Goal: Information Seeking & Learning: Learn about a topic

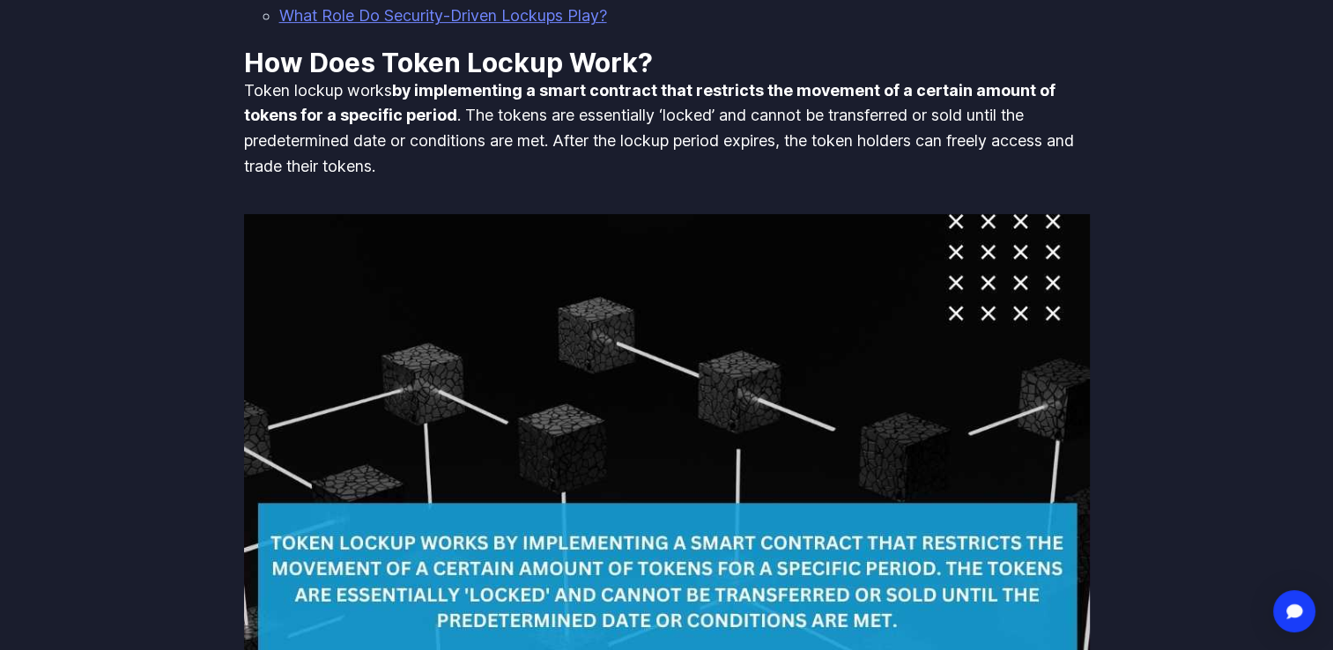
scroll to position [796, 0]
click at [917, 101] on p "Token lockup works by implementing a smart contract that restricts the movement…" at bounding box center [667, 128] width 846 height 100
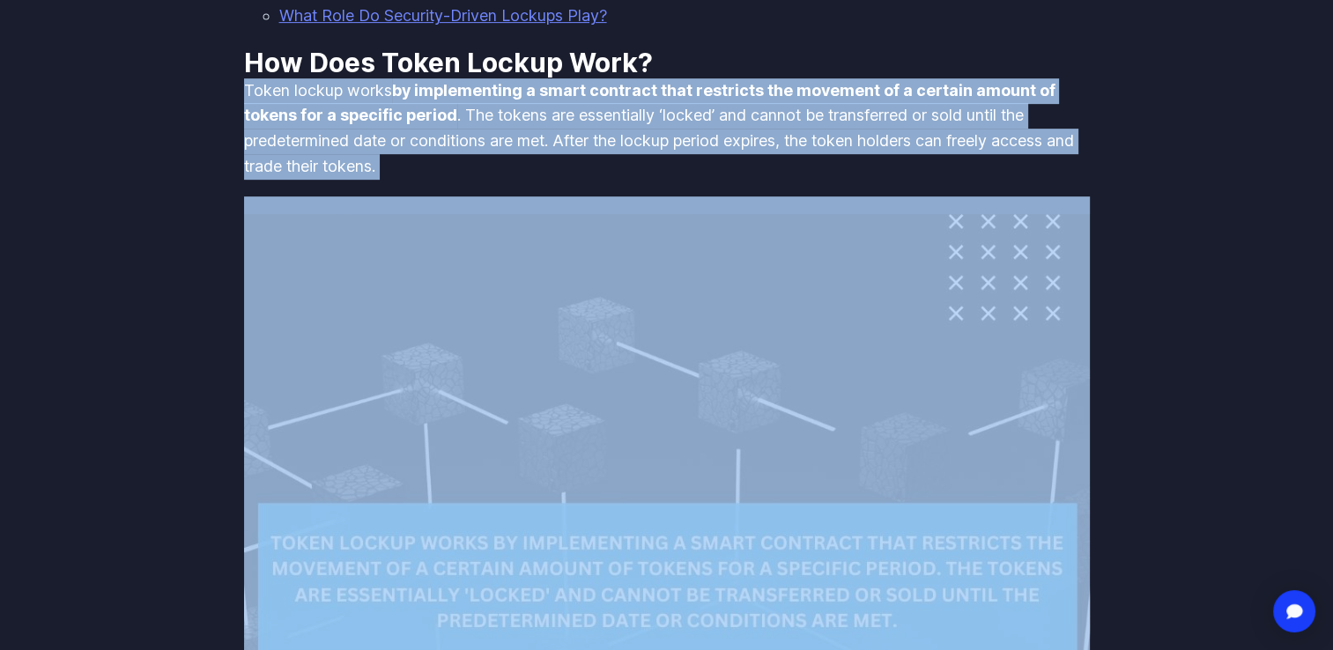
click at [917, 101] on p "Token lockup works by implementing a smart contract that restricts the movement…" at bounding box center [667, 128] width 846 height 100
drag, startPoint x: 917, startPoint y: 101, endPoint x: 824, endPoint y: 158, distance: 109.1
click at [824, 158] on p "Token lockup works by implementing a smart contract that restricts the movement…" at bounding box center [667, 128] width 846 height 100
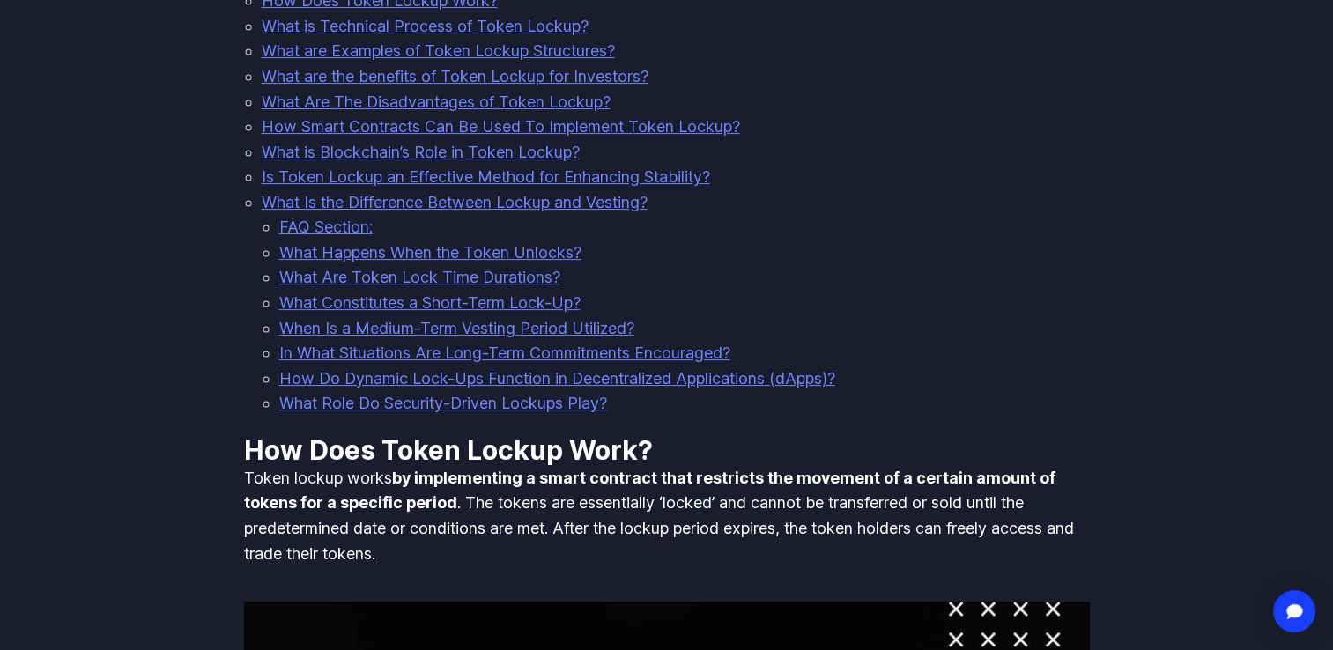
scroll to position [407, 0]
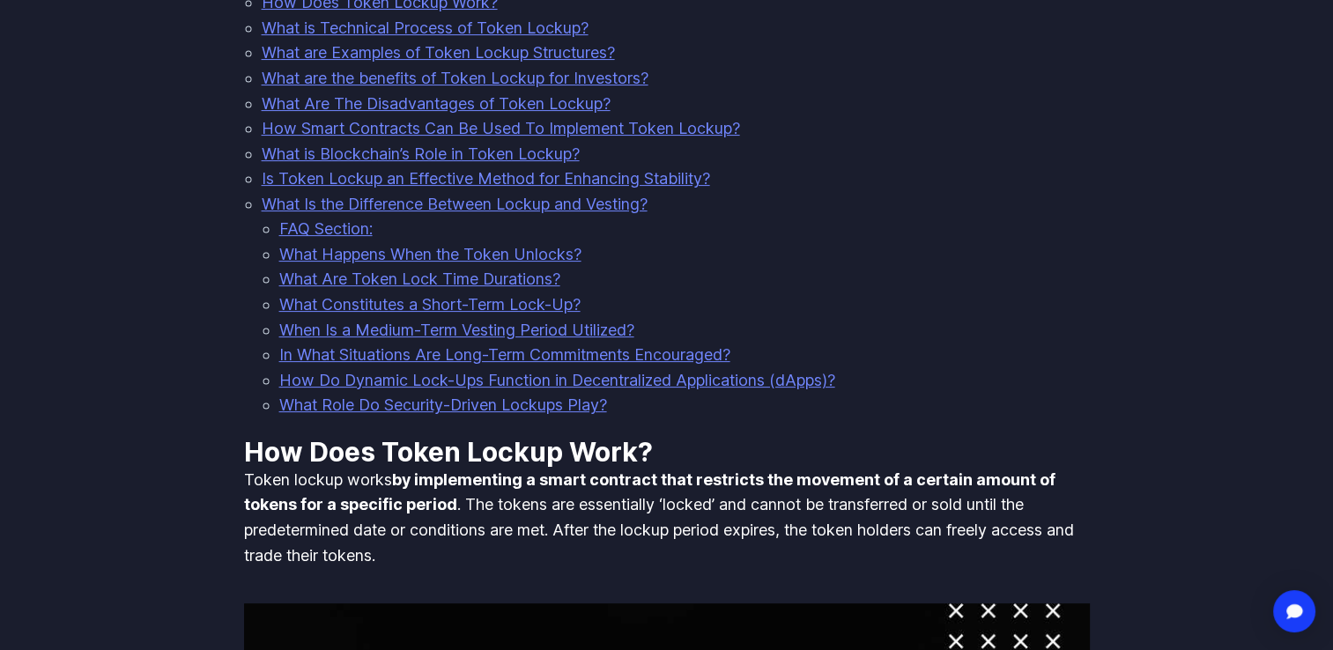
click at [794, 384] on link "How Do Dynamic Lock-Ups Function in Decentralized Applications (dApps)?" at bounding box center [557, 380] width 556 height 18
click at [735, 388] on link "How Do Dynamic Lock-Ups Function in Decentralized Applications (dApps)?" at bounding box center [557, 380] width 556 height 18
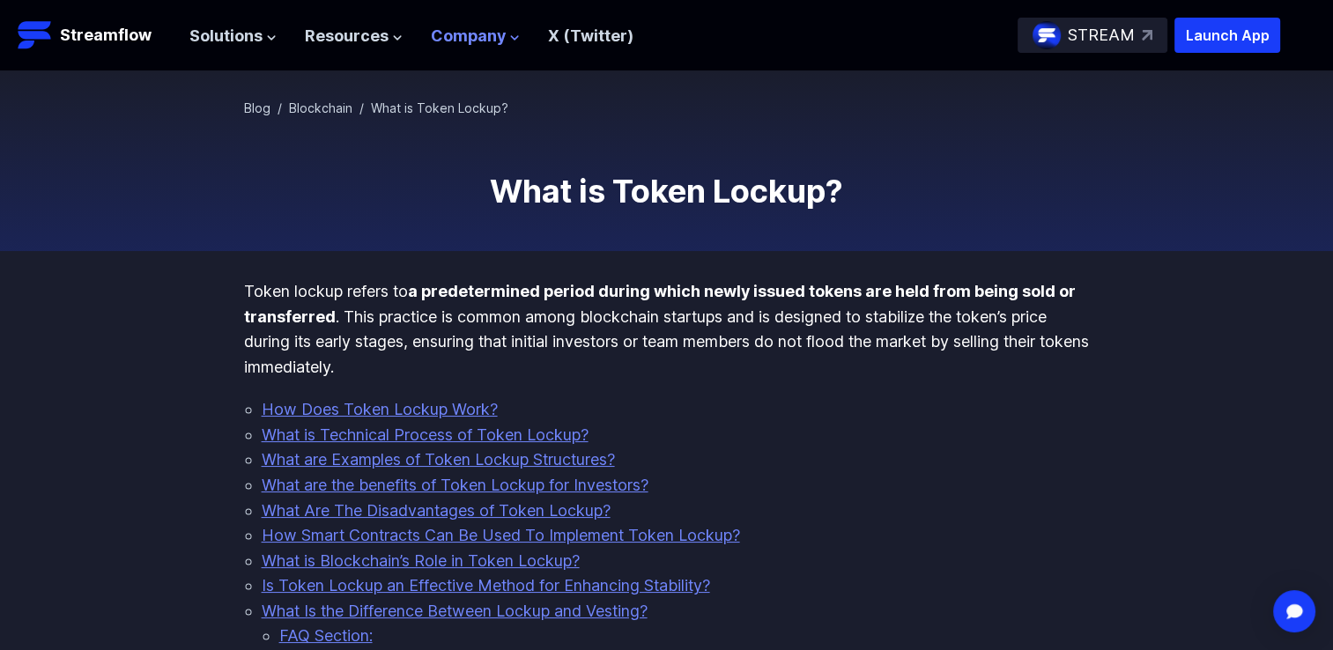
click at [499, 41] on span "Company" at bounding box center [468, 37] width 75 height 26
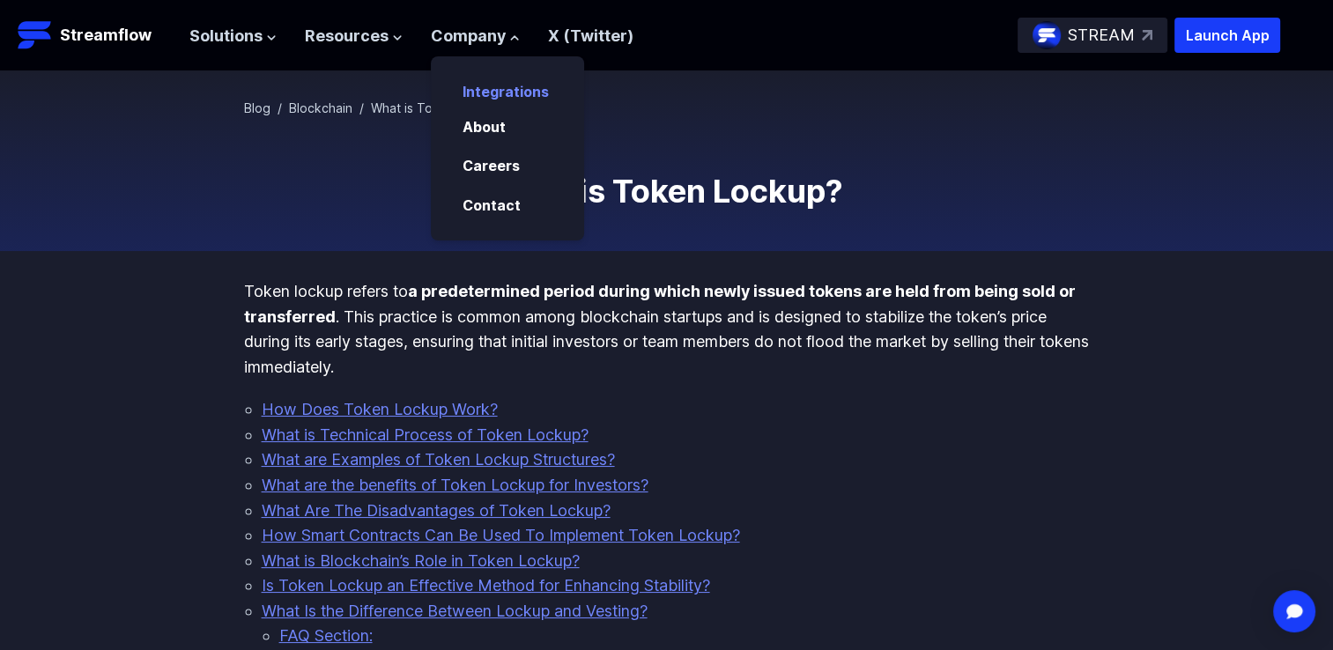
click at [507, 94] on link "Integrations" at bounding box center [505, 92] width 86 height 18
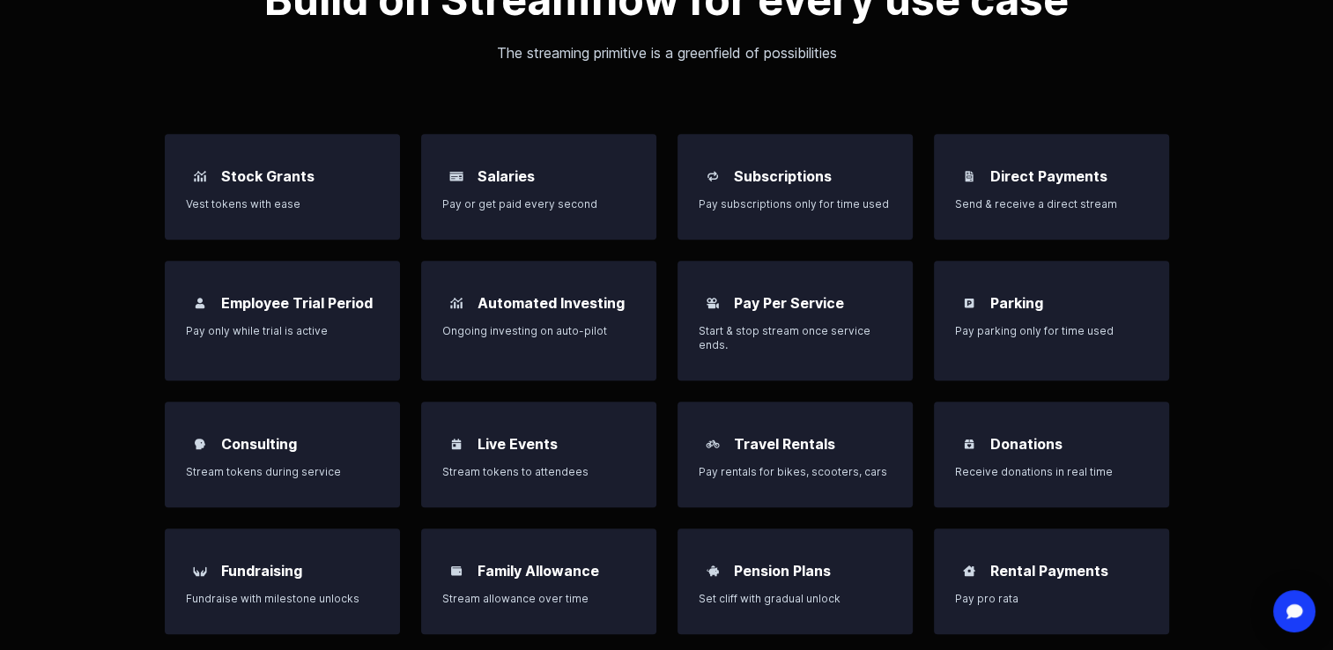
scroll to position [1346, 0]
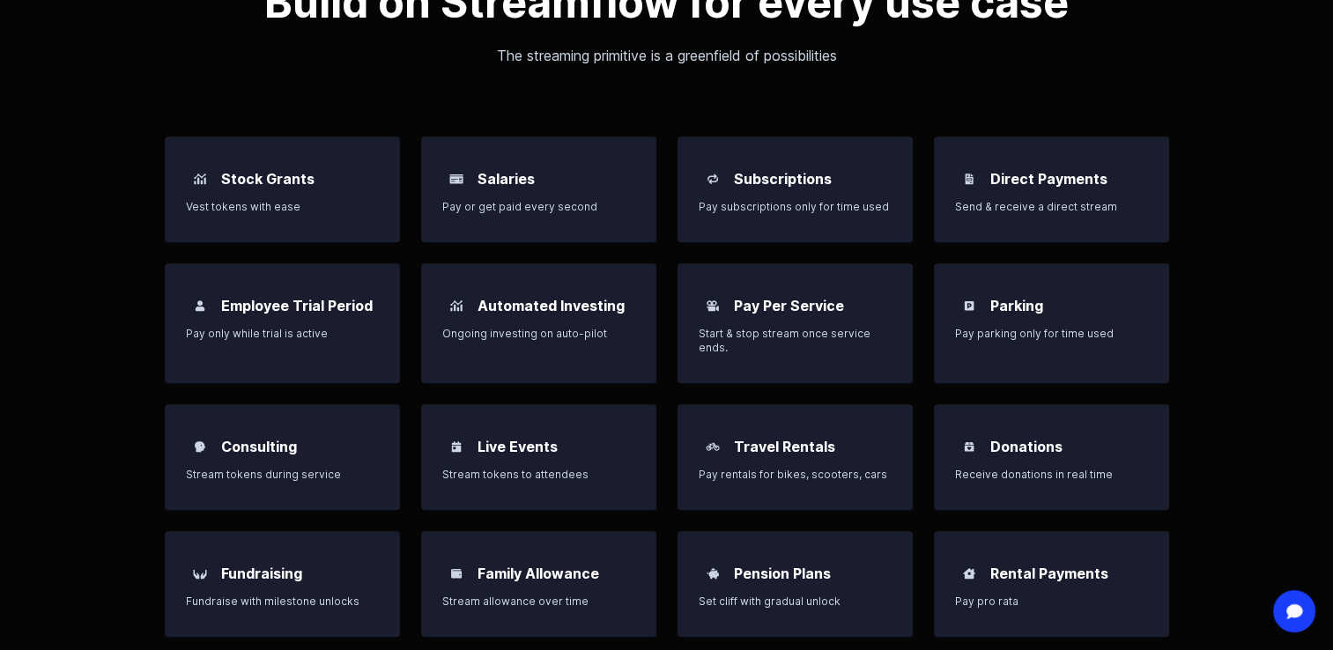
click at [528, 189] on div "Salaries" at bounding box center [538, 179] width 193 height 28
drag, startPoint x: 528, startPoint y: 189, endPoint x: 528, endPoint y: 201, distance: 11.5
click at [528, 201] on div "Salaries Pay or get paid every second" at bounding box center [538, 189] width 193 height 49
click at [528, 201] on p "Pay or get paid every second" at bounding box center [538, 207] width 193 height 14
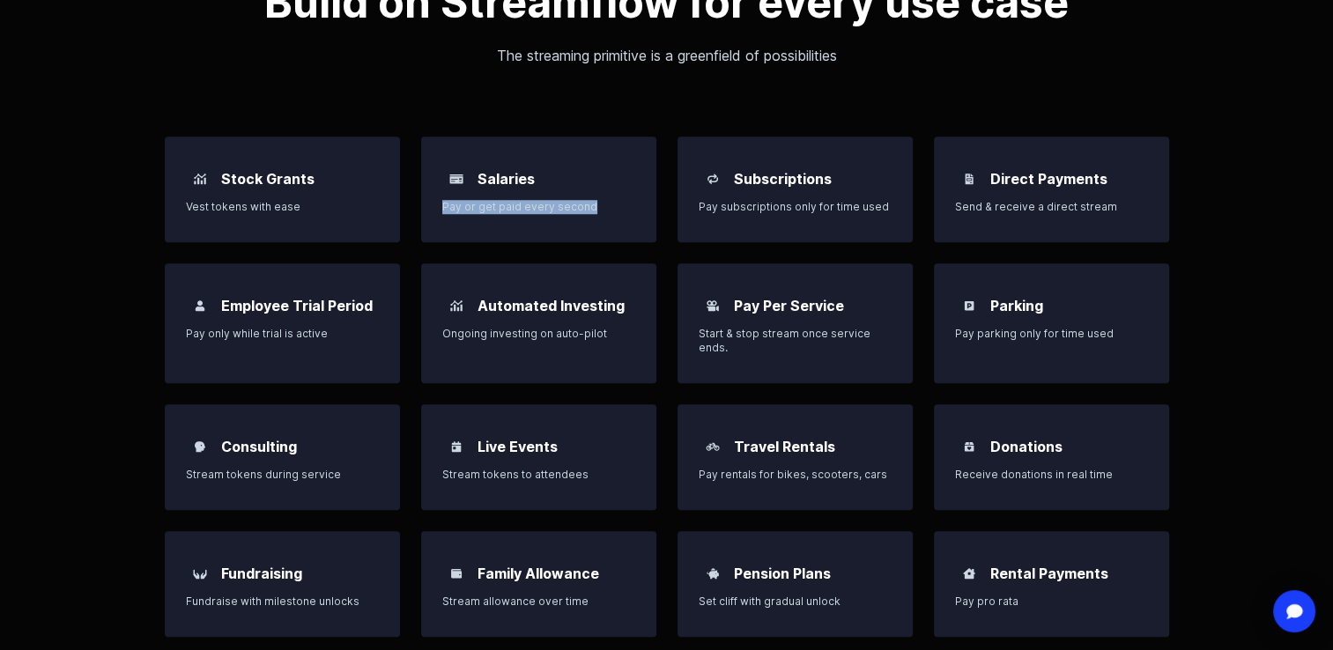
click at [528, 201] on p "Pay or get paid every second" at bounding box center [538, 207] width 193 height 14
drag, startPoint x: 528, startPoint y: 201, endPoint x: 739, endPoint y: 200, distance: 210.5
click at [739, 200] on p "Pay subscriptions only for time used" at bounding box center [794, 207] width 193 height 14
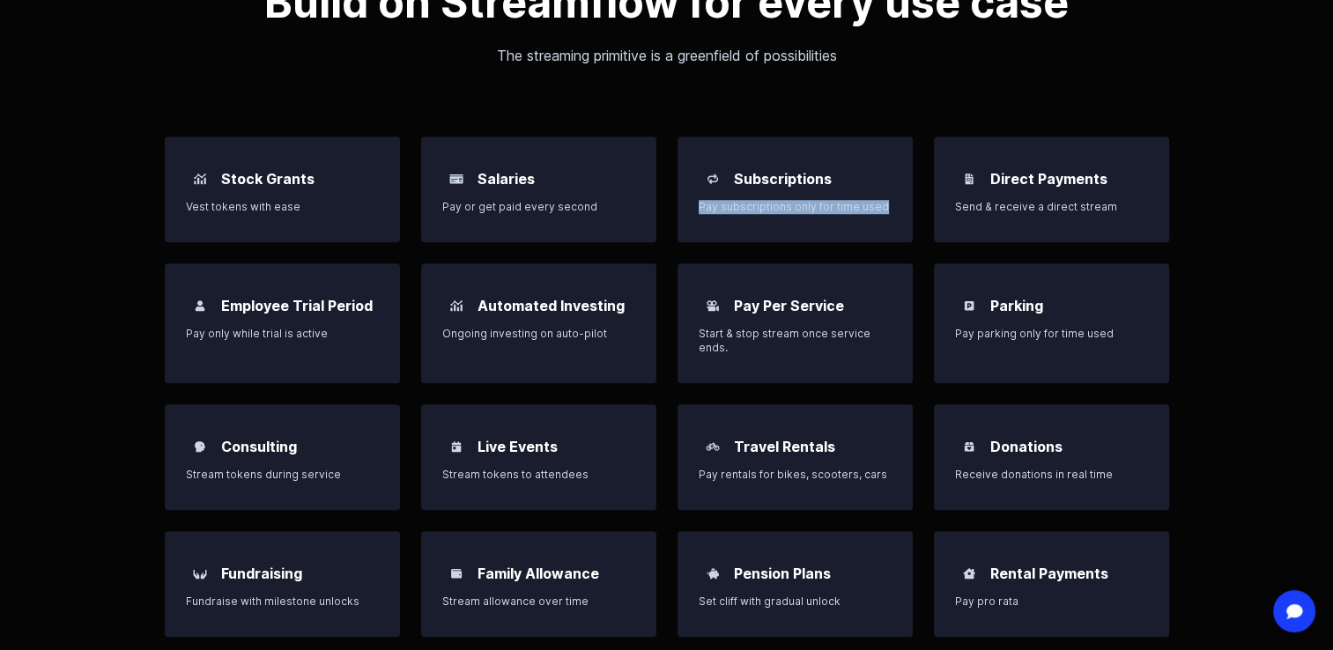
click at [739, 200] on p "Pay subscriptions only for time used" at bounding box center [794, 207] width 193 height 14
drag, startPoint x: 739, startPoint y: 200, endPoint x: 794, endPoint y: 324, distance: 136.0
click at [794, 324] on div "Pay Per Service Start & stop stream once service ends." at bounding box center [794, 323] width 193 height 63
click at [794, 327] on p "Start & stop stream once service ends." at bounding box center [794, 341] width 193 height 28
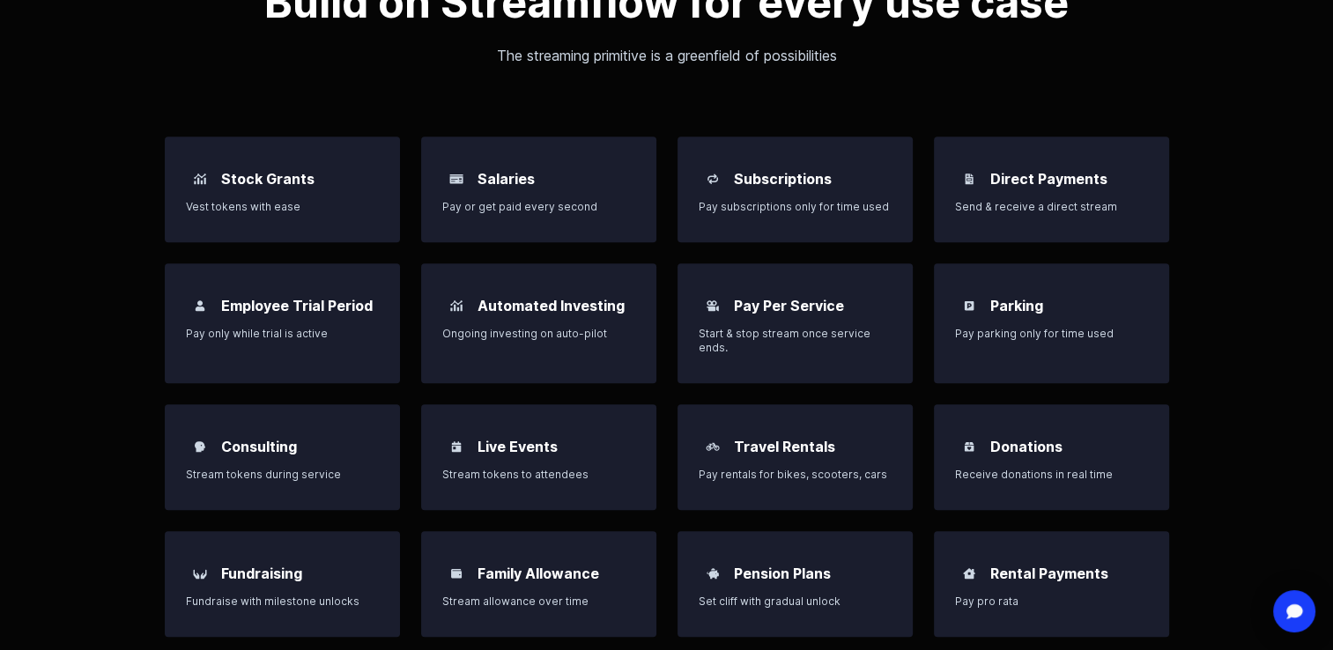
drag, startPoint x: 794, startPoint y: 324, endPoint x: 772, endPoint y: 435, distance: 113.3
click at [772, 436] on h3 "Travel Rentals" at bounding box center [784, 446] width 101 height 21
drag, startPoint x: 772, startPoint y: 435, endPoint x: 755, endPoint y: 474, distance: 42.2
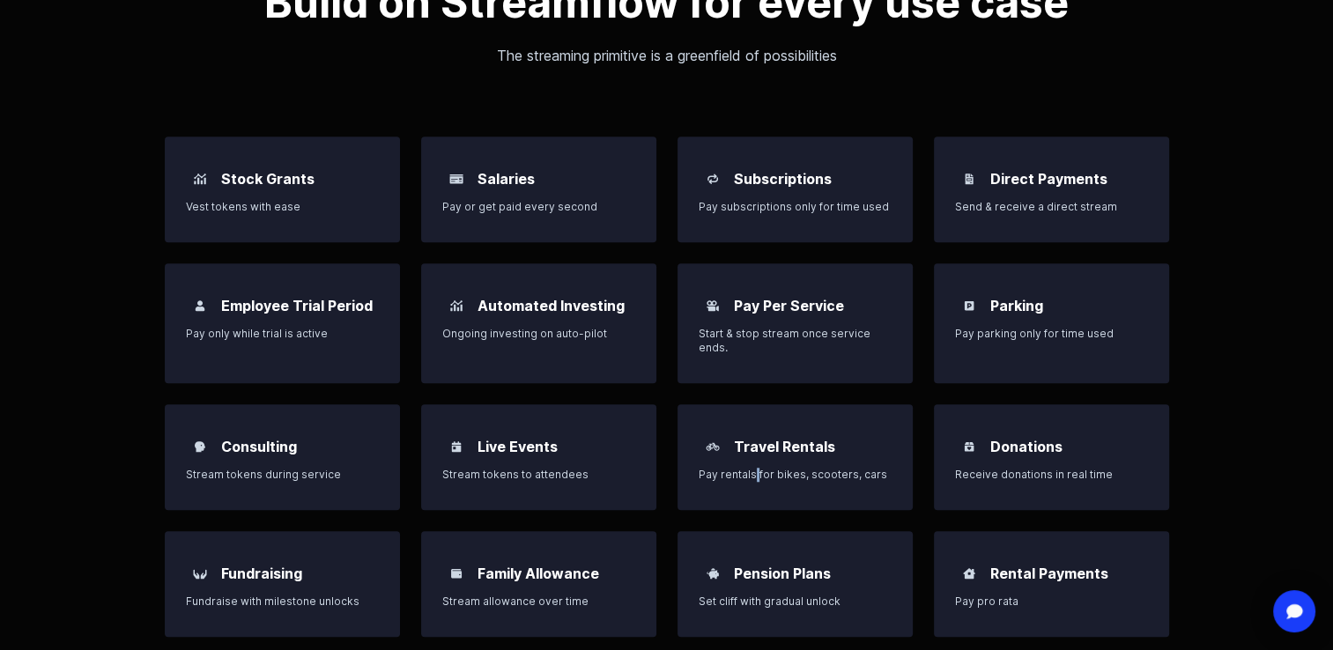
click at [755, 474] on p "Pay rentals for bikes, scooters, cars" at bounding box center [794, 475] width 193 height 14
click at [518, 474] on p "Stream tokens to attendees" at bounding box center [538, 475] width 193 height 14
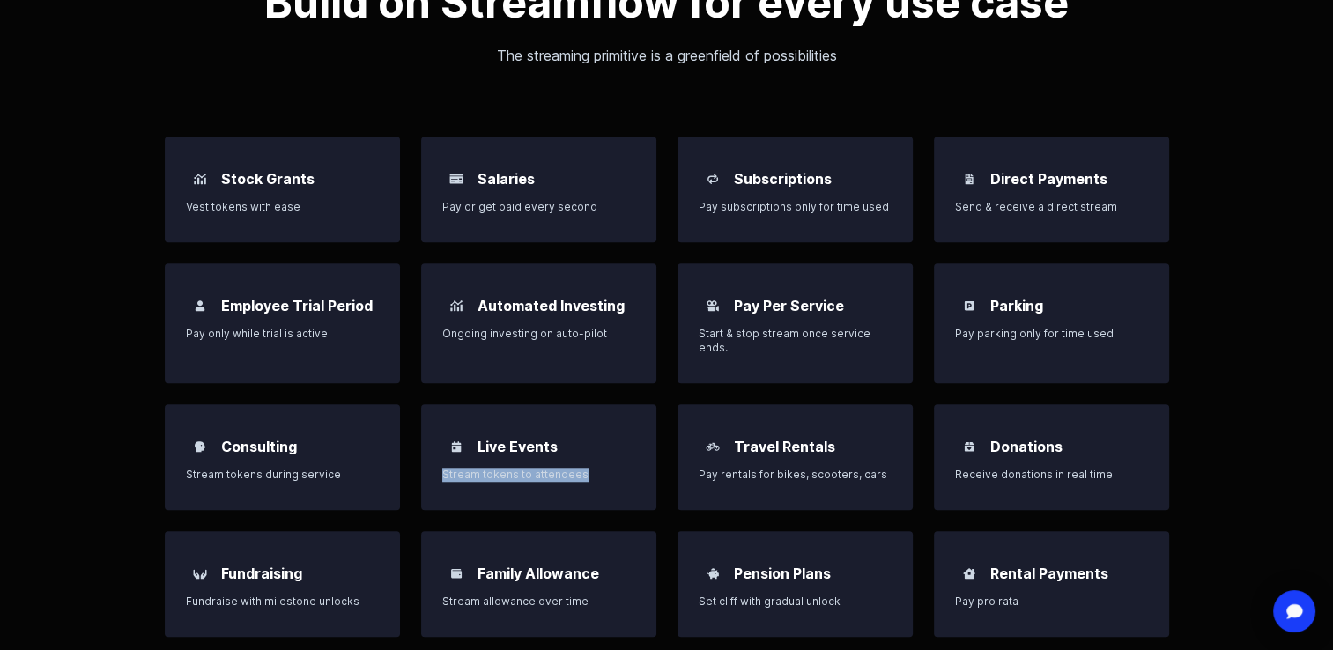
click at [518, 474] on p "Stream tokens to attendees" at bounding box center [538, 475] width 193 height 14
click at [521, 481] on div "Live Events Stream tokens to attendees" at bounding box center [538, 457] width 235 height 106
click at [553, 502] on div "Live Events Stream tokens to attendees" at bounding box center [538, 457] width 235 height 106
click at [532, 579] on h3 "Family Allowance" at bounding box center [538, 573] width 122 height 21
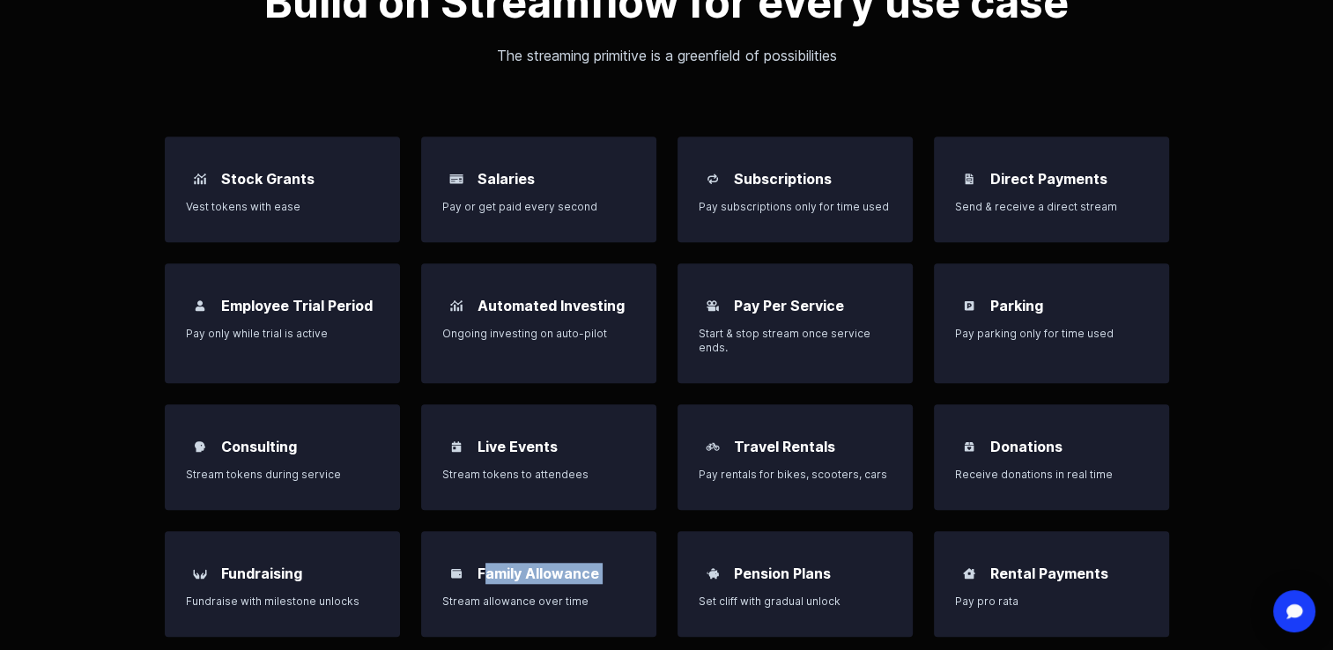
click at [532, 579] on h3 "Family Allowance" at bounding box center [538, 573] width 122 height 21
drag, startPoint x: 532, startPoint y: 579, endPoint x: 517, endPoint y: 597, distance: 23.8
click at [517, 597] on p "Stream allowance over time" at bounding box center [538, 602] width 193 height 14
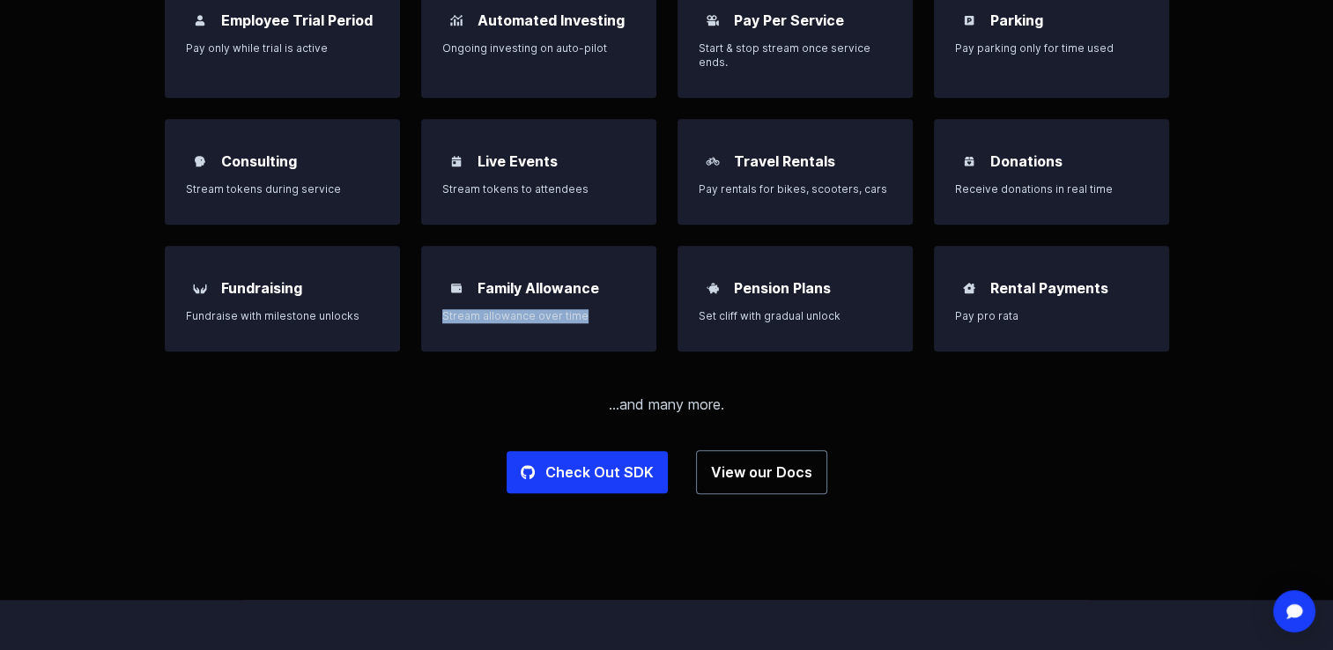
scroll to position [1634, 0]
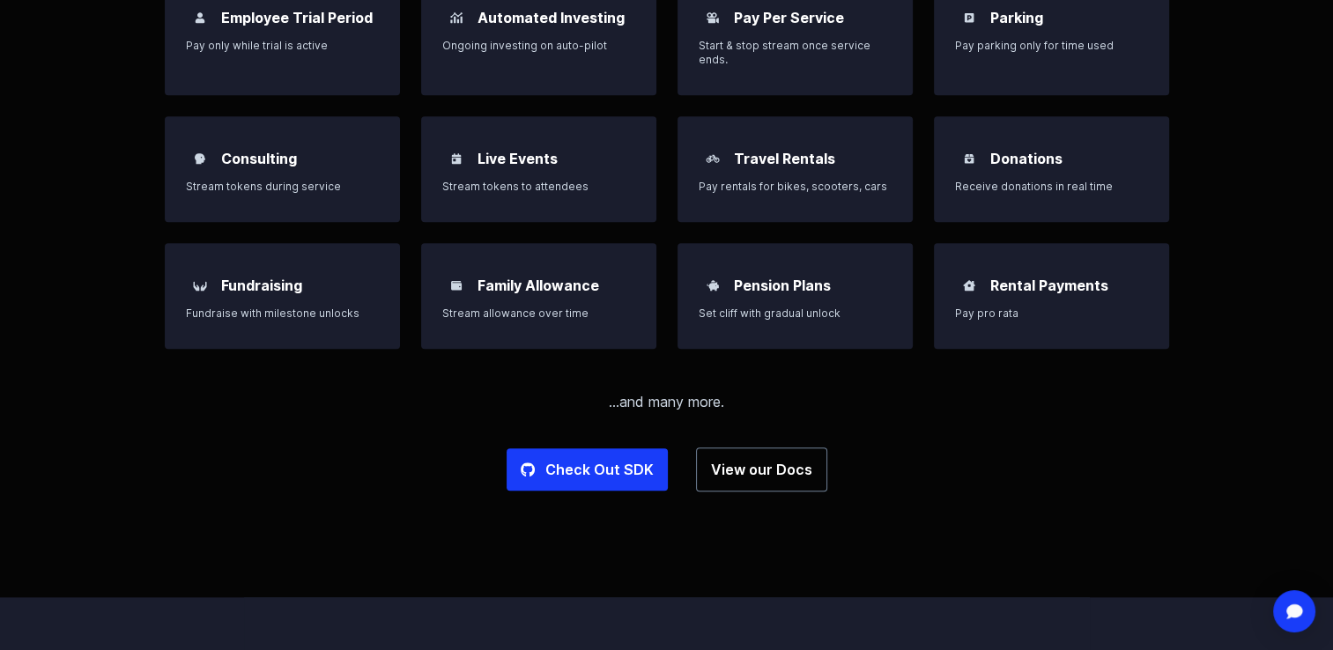
click at [758, 307] on p "Set cliff with gradual unlock" at bounding box center [794, 314] width 193 height 14
click at [957, 309] on p "Pay pro rata" at bounding box center [1051, 314] width 193 height 14
drag, startPoint x: 957, startPoint y: 309, endPoint x: 902, endPoint y: 320, distance: 55.6
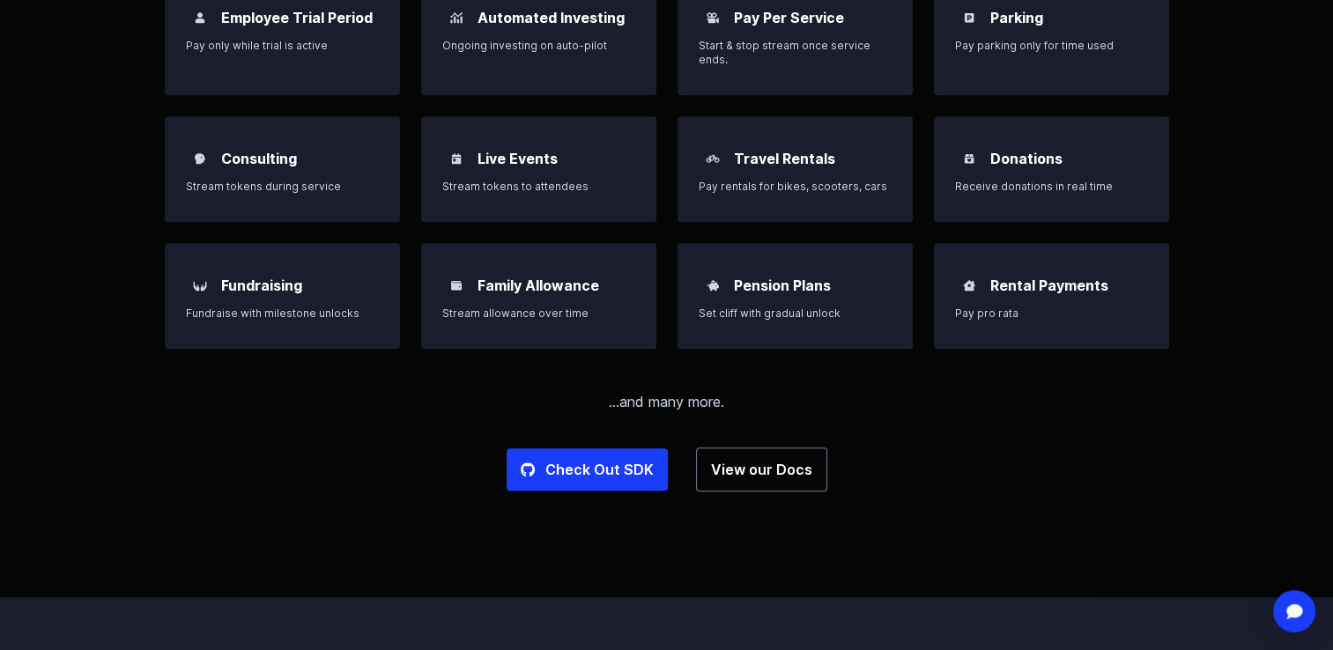
click at [902, 320] on div "Pension Plans Set cliff with gradual unlock" at bounding box center [794, 296] width 235 height 106
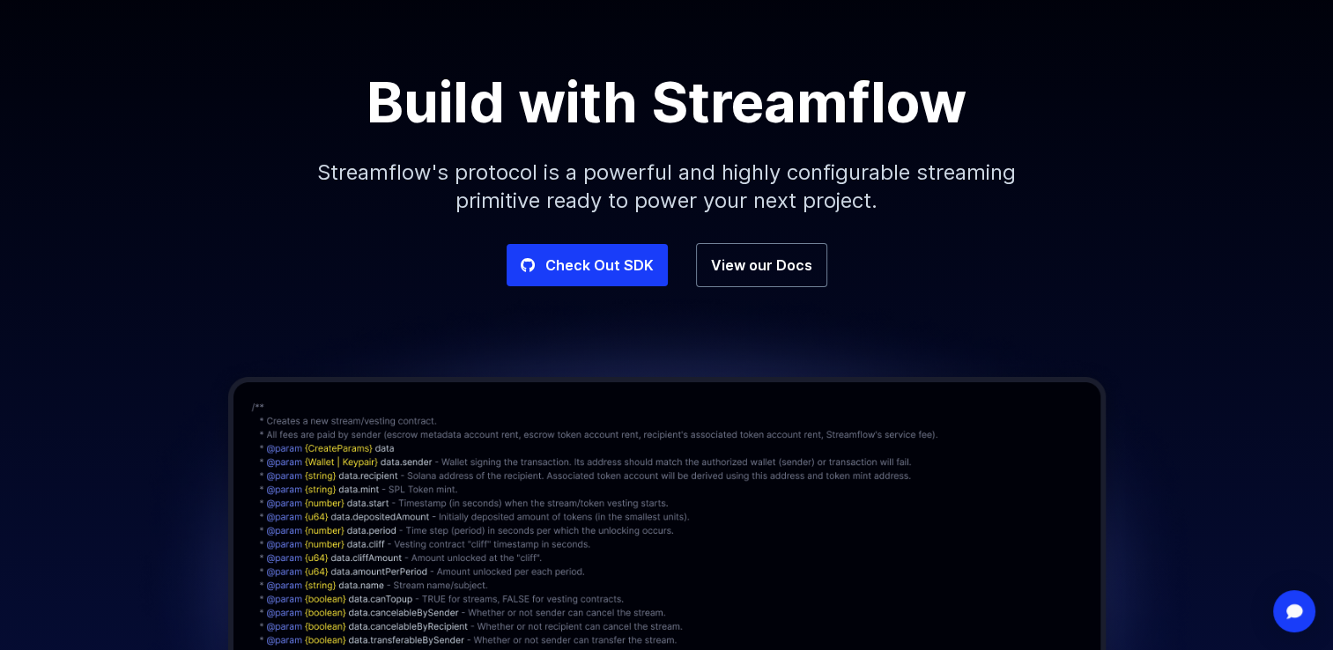
scroll to position [0, 0]
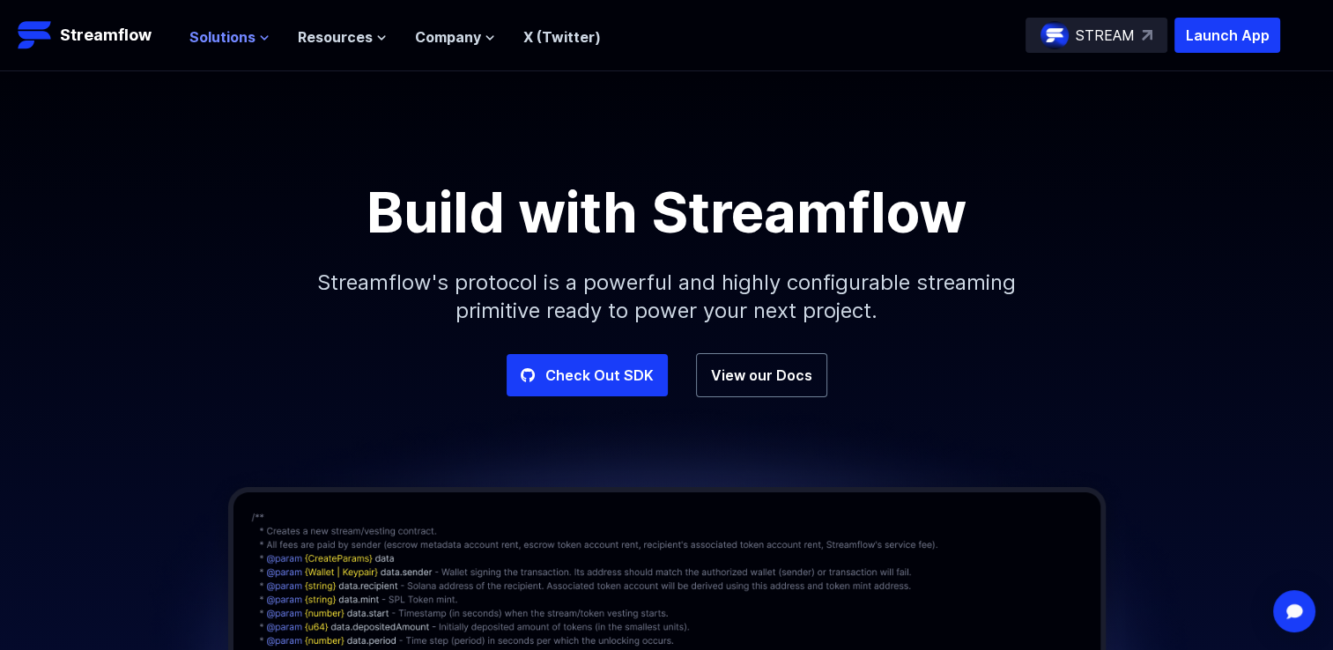
click at [252, 26] on span "Solutions" at bounding box center [222, 36] width 66 height 21
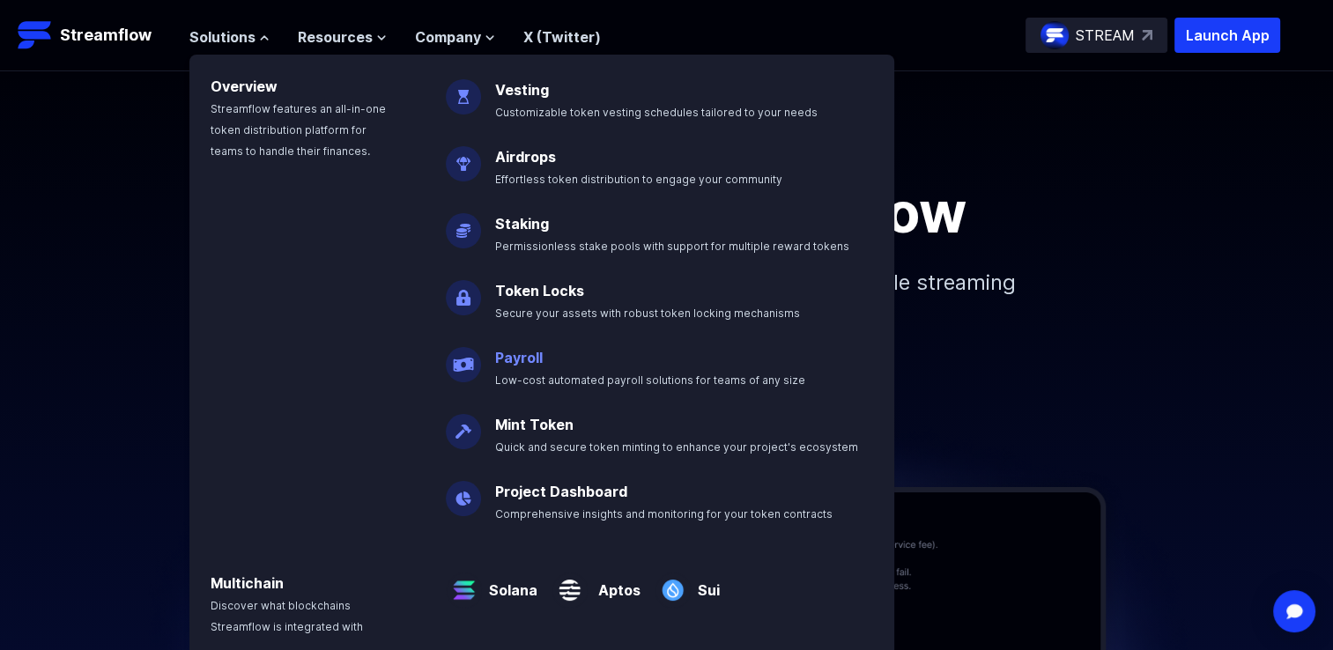
click at [530, 353] on link "Payroll" at bounding box center [519, 358] width 48 height 18
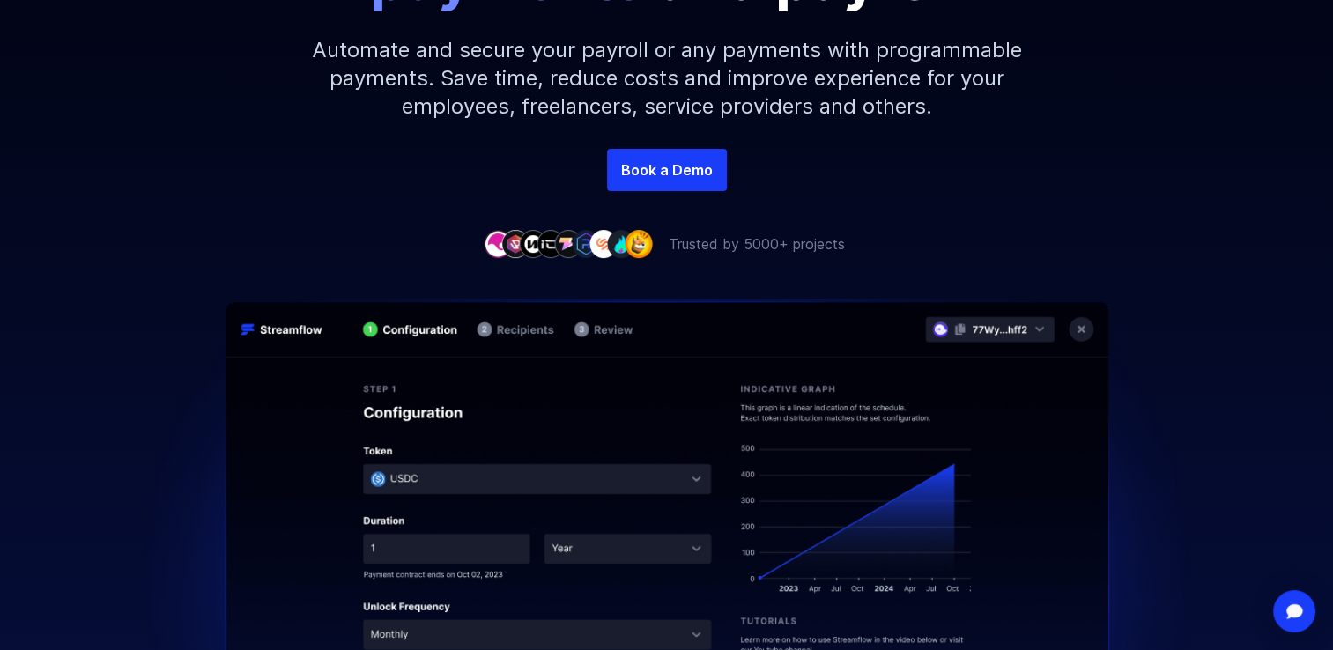
scroll to position [347, 0]
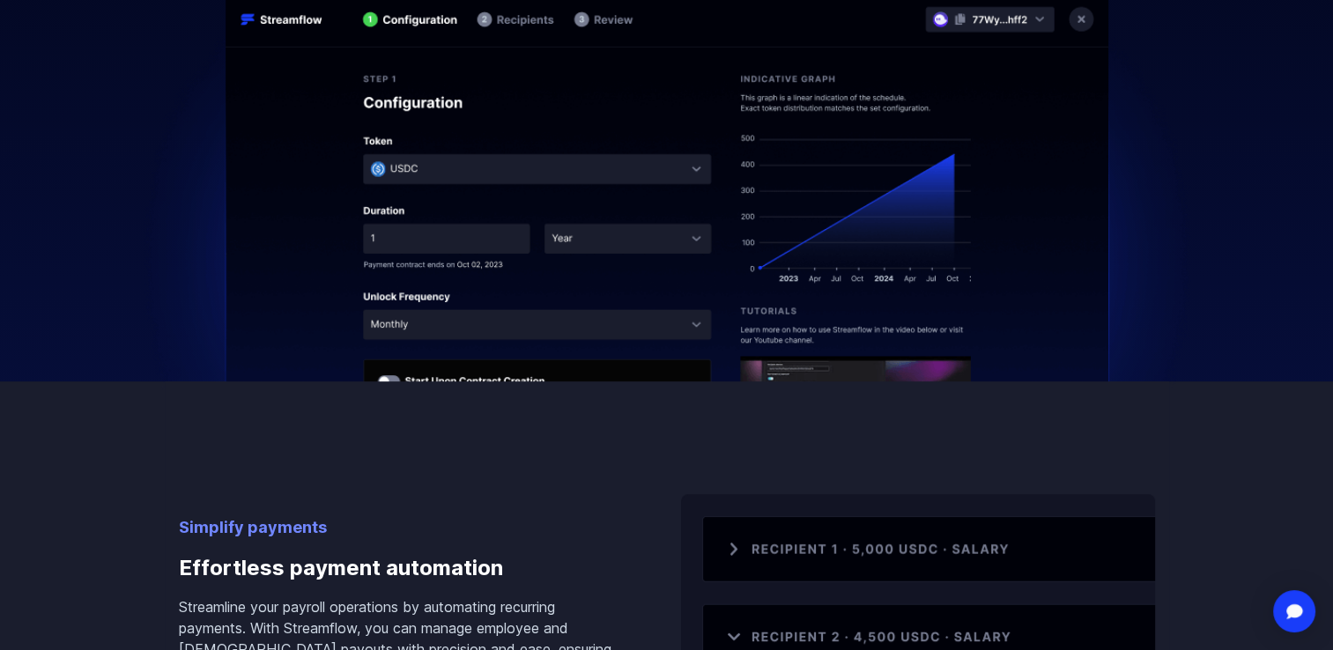
scroll to position [655, 0]
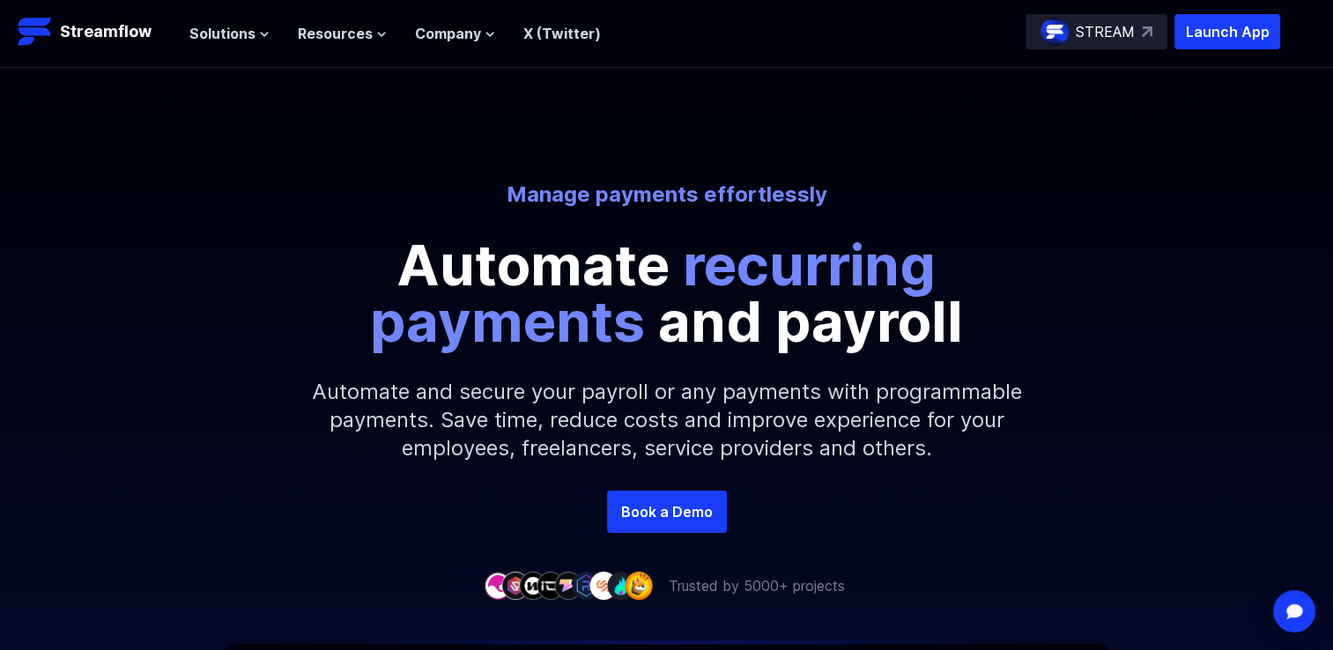
scroll to position [0, 0]
